Goal: Information Seeking & Learning: Find specific page/section

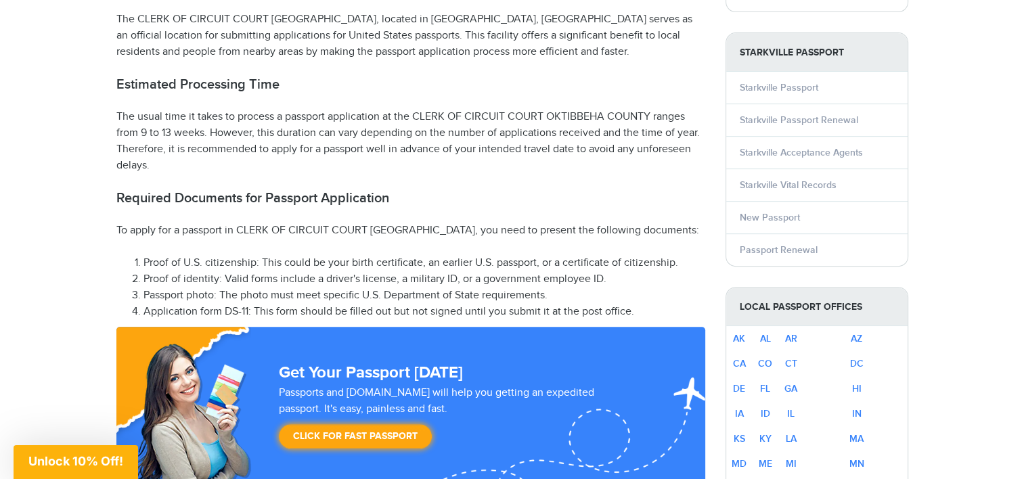
scroll to position [569, 0]
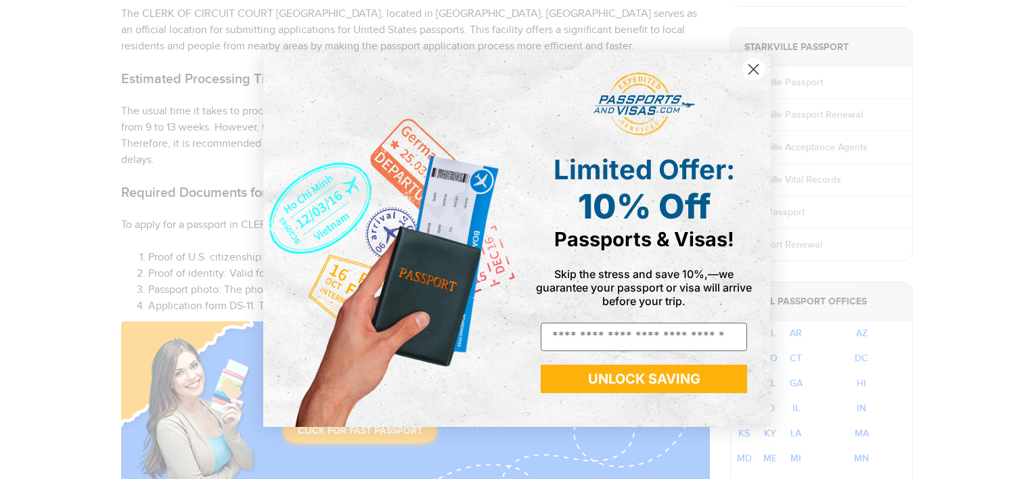
click at [756, 80] on circle "Close dialog" at bounding box center [753, 69] width 22 height 22
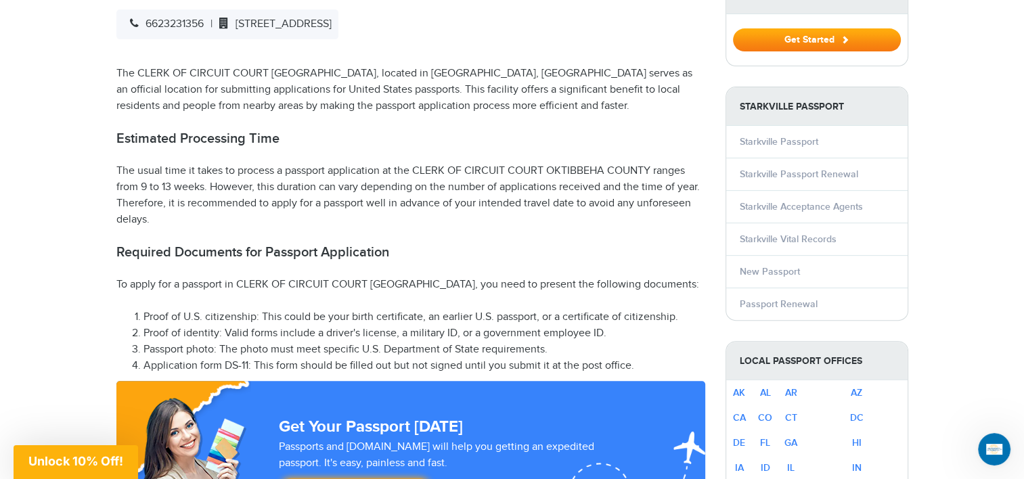
scroll to position [514, 0]
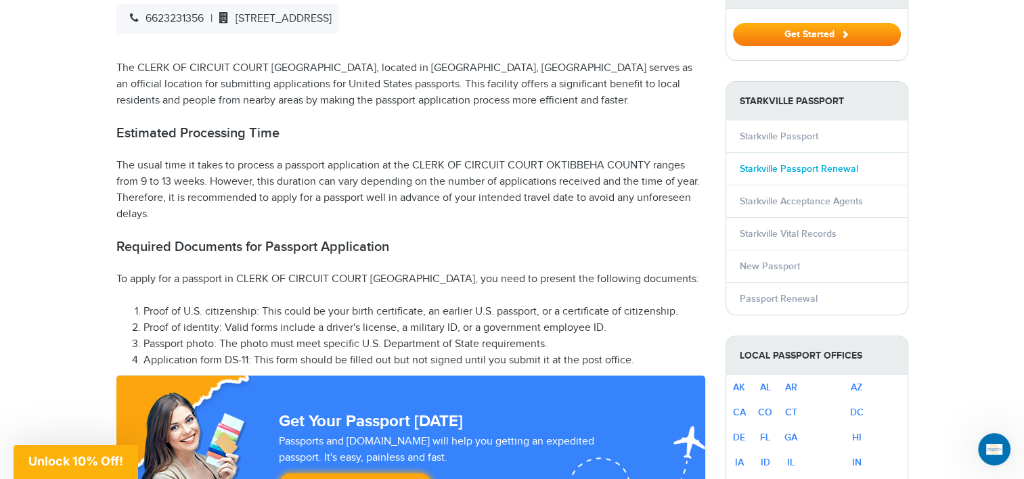
click at [855, 163] on link "Starkville Passport Renewal" at bounding box center [799, 169] width 118 height 12
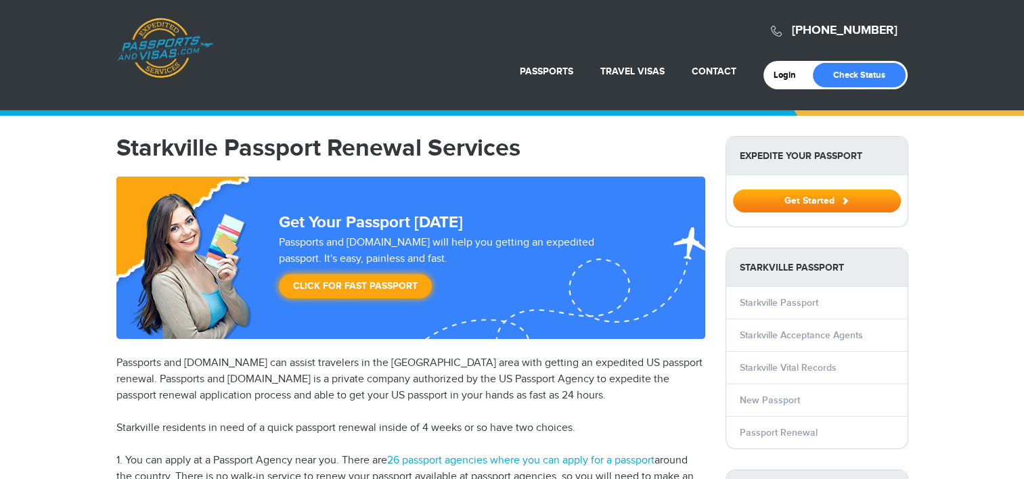
select select "**********"
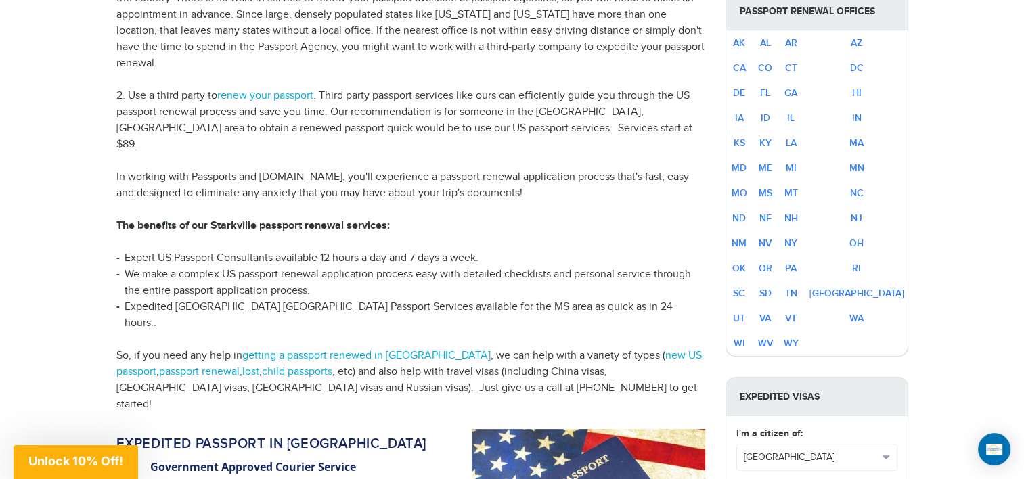
scroll to position [514, 0]
